Goal: Information Seeking & Learning: Learn about a topic

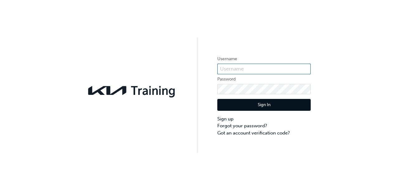
type input "KAU82357C9"
click at [237, 102] on button "Sign In" at bounding box center [264, 105] width 93 height 12
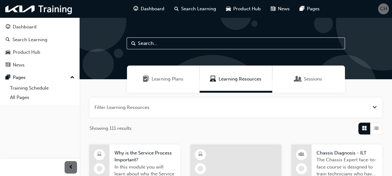
click at [380, 14] on button "CH" at bounding box center [383, 8] width 11 height 11
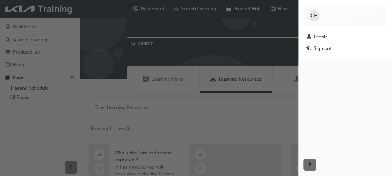
click at [329, 19] on span "kau82357c9" at bounding box center [334, 18] width 24 height 5
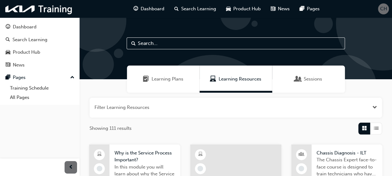
click at [329, 19] on div at bounding box center [323, 23] width 19 height 19
click at [385, 9] on span "CH" at bounding box center [383, 8] width 7 height 7
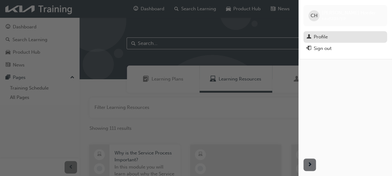
click at [325, 34] on div "Profile" at bounding box center [320, 36] width 14 height 7
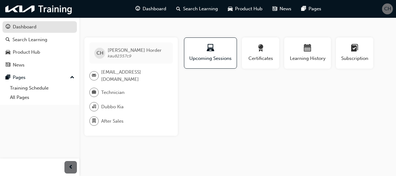
click at [39, 22] on link "Dashboard" at bounding box center [39, 27] width 74 height 12
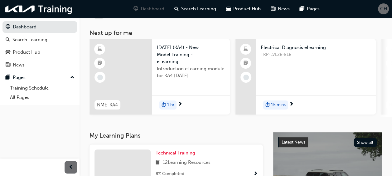
scroll to position [30, 0]
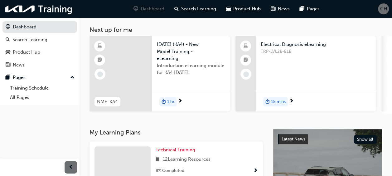
click at [298, 49] on span "TRP-LVL2E-ELE" at bounding box center [316, 51] width 110 height 7
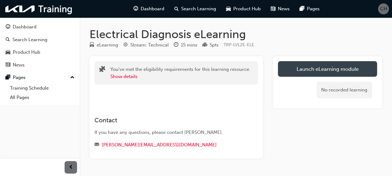
click at [300, 64] on link "Launch eLearning module" at bounding box center [327, 69] width 99 height 16
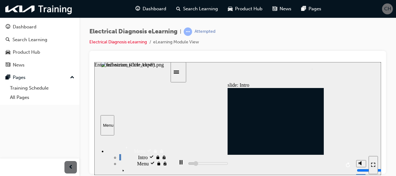
click at [376, 165] on div "Enter full-screen (Ctrl+Alt+F)" at bounding box center [373, 164] width 4 height 5
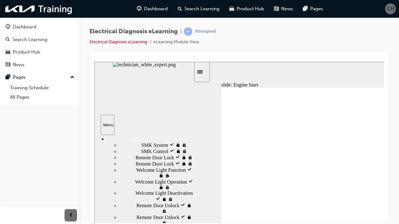
drag, startPoint x: 192, startPoint y: 199, endPoint x: 191, endPoint y: 223, distance: 24.0
click at [191, 175] on div "sidebar" at bounding box center [143, 176] width 99 height 75
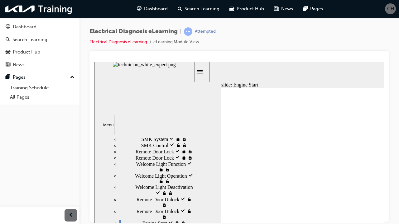
click at [192, 175] on div "Engine Start visited Engine Start" at bounding box center [156, 223] width 74 height 6
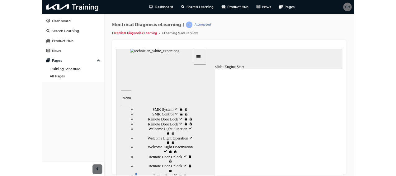
scroll to position [117, 0]
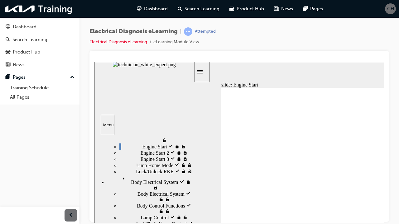
drag, startPoint x: 192, startPoint y: 234, endPoint x: 188, endPoint y: 286, distance: 52.2
click at [188, 175] on section "Menu [PERSON_NAME] visited Menu Intro visited Intro" at bounding box center [144, 174] width 100 height 224
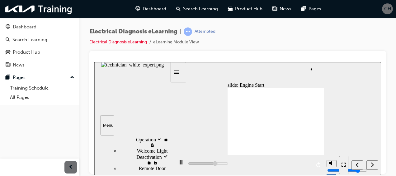
type input "10500"
